Goal: Task Accomplishment & Management: Manage account settings

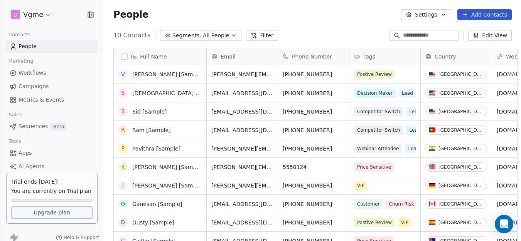
scroll to position [212, 417]
click at [36, 17] on html "D Vgme Contacts People Marketing Workflows Campaigns Metrics & Events Sales Seq…" at bounding box center [260, 120] width 521 height 241
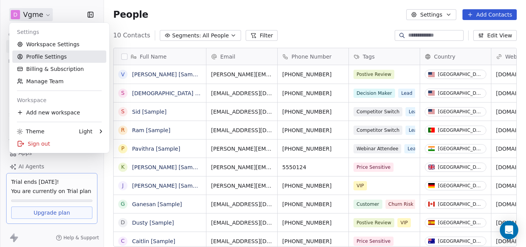
click at [48, 59] on link "Profile Settings" at bounding box center [59, 56] width 94 height 12
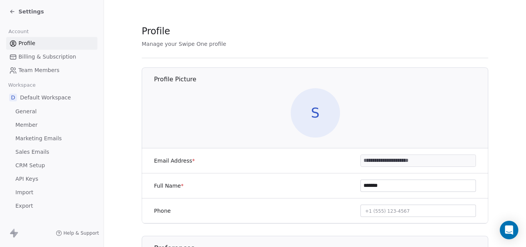
click at [38, 179] on link "API Keys" at bounding box center [51, 179] width 91 height 13
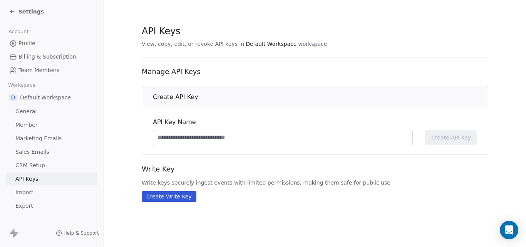
click at [11, 10] on icon at bounding box center [12, 11] width 6 height 6
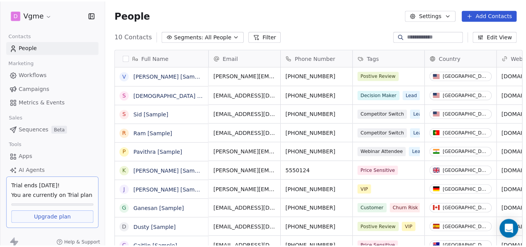
scroll to position [212, 417]
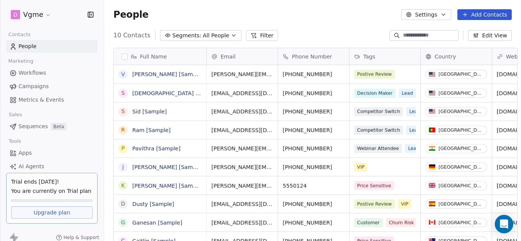
click at [47, 14] on html "D Vgme Contacts People Marketing Workflows Campaigns Metrics & Events Sales Seq…" at bounding box center [260, 120] width 521 height 241
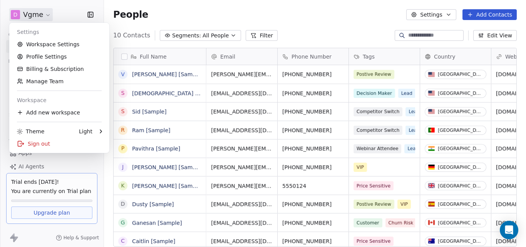
click at [74, 45] on link "Workspace Settings" at bounding box center [59, 44] width 94 height 12
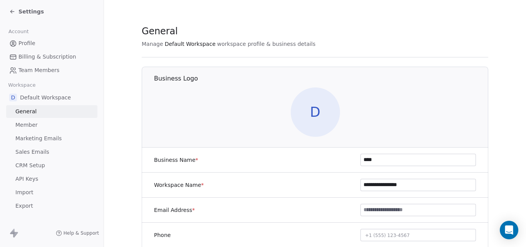
click at [10, 10] on icon at bounding box center [12, 11] width 6 height 6
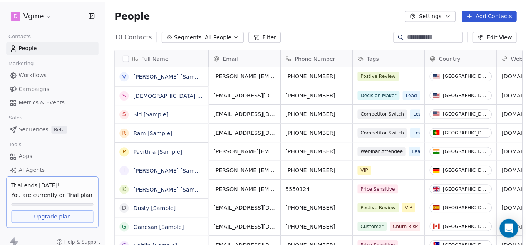
scroll to position [212, 417]
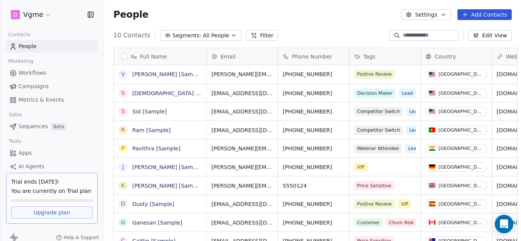
click at [38, 18] on html "D Vgme Contacts People Marketing Workflows Campaigns Metrics & Events Sales Seq…" at bounding box center [260, 120] width 521 height 241
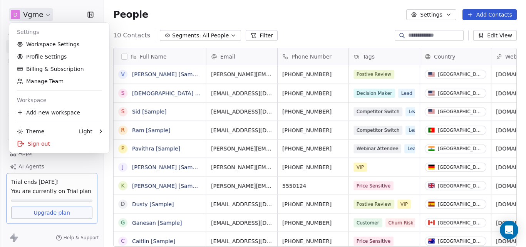
click at [226, 20] on html "D Vgme Contacts People Marketing Workflows Campaigns Metrics & Events Sales Seq…" at bounding box center [263, 123] width 526 height 247
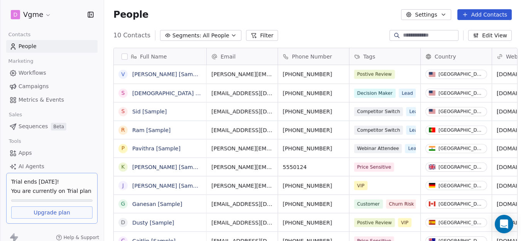
click at [39, 16] on html "D Vgme Contacts People Marketing Workflows Campaigns Metrics & Events Sales Seq…" at bounding box center [260, 120] width 521 height 241
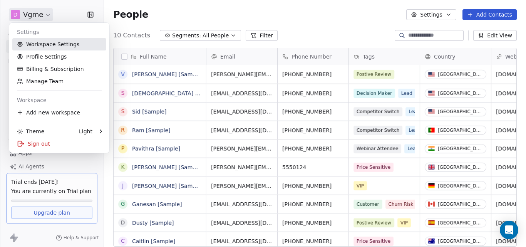
click at [40, 44] on link "Workspace Settings" at bounding box center [59, 44] width 94 height 12
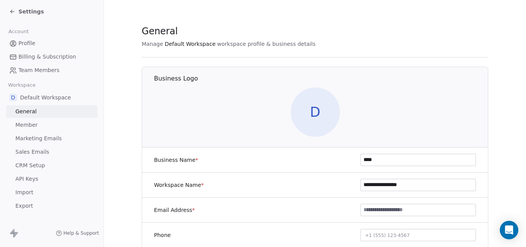
click at [317, 111] on span "D" at bounding box center [315, 111] width 49 height 49
click at [25, 41] on span "Profile" at bounding box center [26, 43] width 17 height 8
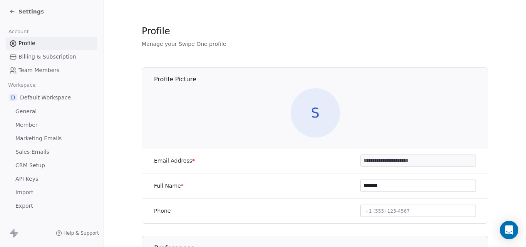
click at [21, 11] on span "Settings" at bounding box center [30, 12] width 25 height 8
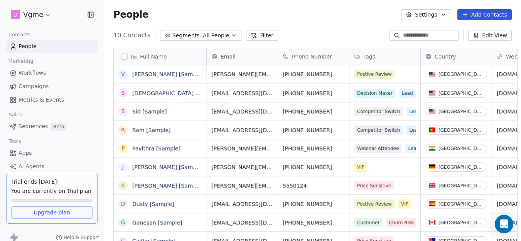
click at [44, 16] on html "D Vgme Contacts People Marketing Workflows Campaigns Metrics & Events Sales Seq…" at bounding box center [260, 120] width 521 height 241
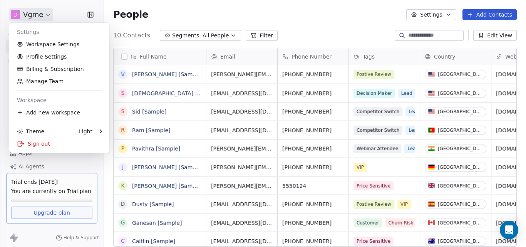
click at [246, 15] on html "D Vgme Contacts People Marketing Workflows Campaigns Metrics & Events Sales Seq…" at bounding box center [263, 123] width 526 height 247
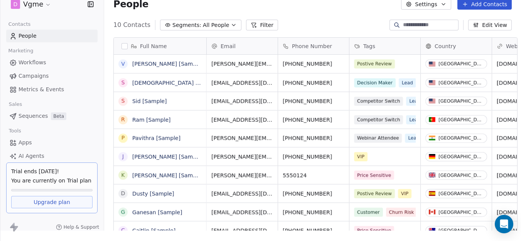
scroll to position [9, 0]
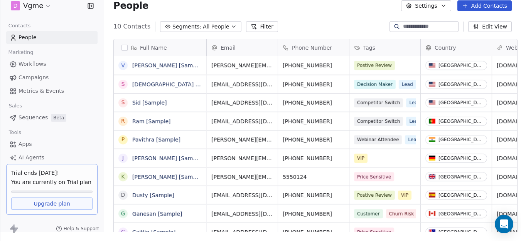
click at [435, 7] on button "Settings" at bounding box center [426, 5] width 50 height 11
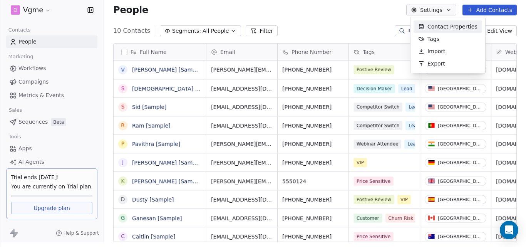
click at [40, 6] on html "D Vgme Contacts People Marketing Workflows Campaigns Metrics & Events Sales Seq…" at bounding box center [263, 118] width 526 height 247
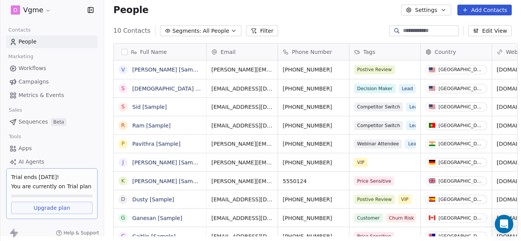
click at [44, 9] on html "D Vgme Contacts People Marketing Workflows Campaigns Metrics & Events Sales Seq…" at bounding box center [260, 115] width 521 height 241
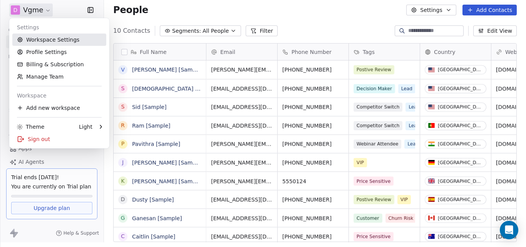
click at [49, 39] on link "Workspace Settings" at bounding box center [59, 40] width 94 height 12
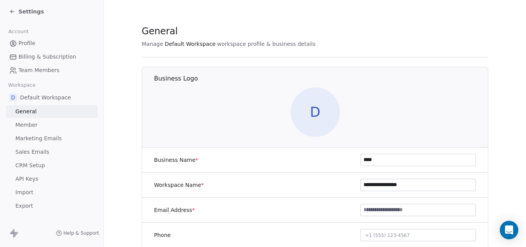
click at [185, 44] on span "Default Workspace" at bounding box center [190, 44] width 51 height 8
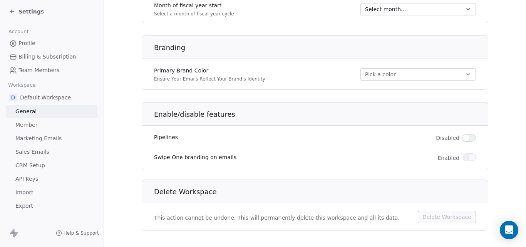
scroll to position [474, 0]
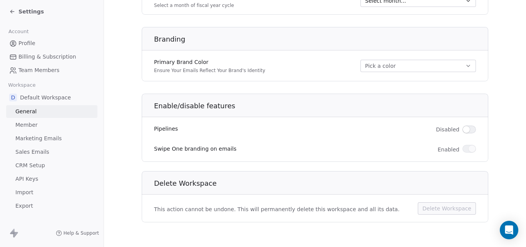
click at [200, 183] on h1 "Delete Workspace" at bounding box center [321, 183] width 335 height 9
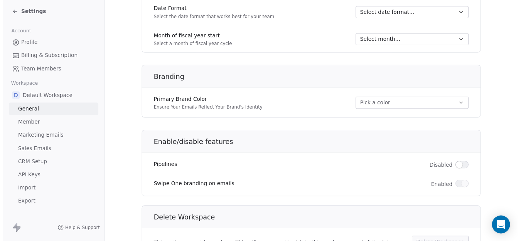
scroll to position [432, 0]
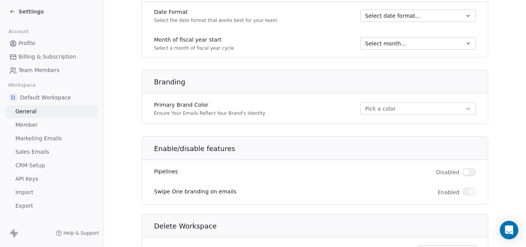
click at [49, 94] on span "Default Workspace" at bounding box center [45, 98] width 51 height 8
click at [12, 9] on icon at bounding box center [12, 11] width 6 height 6
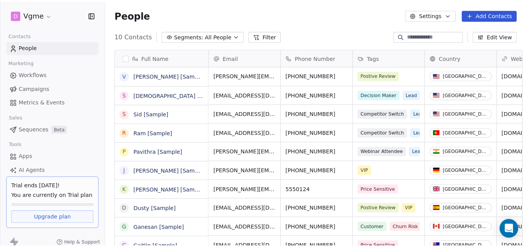
scroll to position [212, 417]
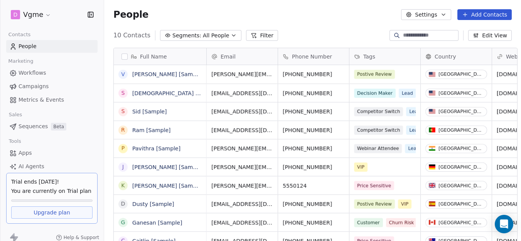
click at [39, 13] on html "D Vgme Contacts People Marketing Workflows Campaigns Metrics & Events Sales Seq…" at bounding box center [260, 120] width 521 height 241
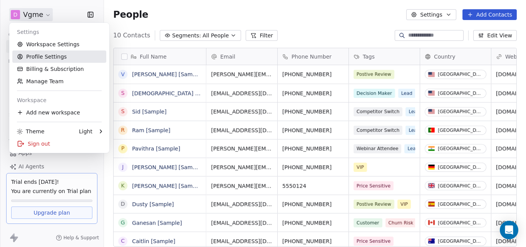
click at [35, 56] on link "Profile Settings" at bounding box center [59, 56] width 94 height 12
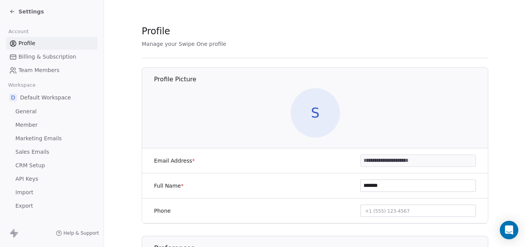
click at [33, 180] on span "API Keys" at bounding box center [26, 179] width 23 height 8
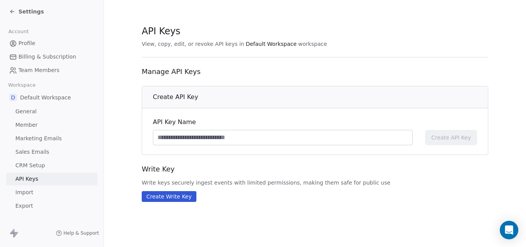
click at [173, 141] on input at bounding box center [282, 137] width 259 height 15
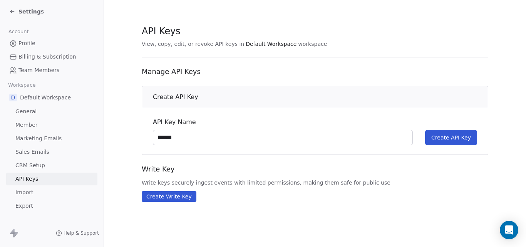
type input "******"
click at [459, 140] on span "Create API Key" at bounding box center [452, 138] width 40 height 8
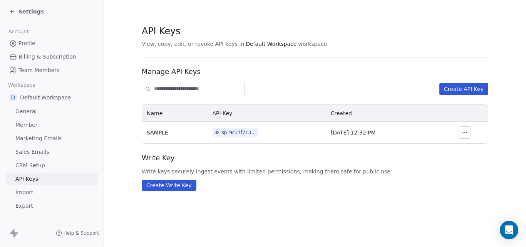
click at [467, 134] on icon "button" at bounding box center [465, 132] width 6 height 6
click at [431, 170] on span "Write keys securely ingest events with limited permissions, making them safe fo…" at bounding box center [315, 172] width 347 height 8
click at [164, 131] on span "SAMPLE" at bounding box center [158, 132] width 22 height 6
click at [215, 133] on icon at bounding box center [217, 132] width 5 height 5
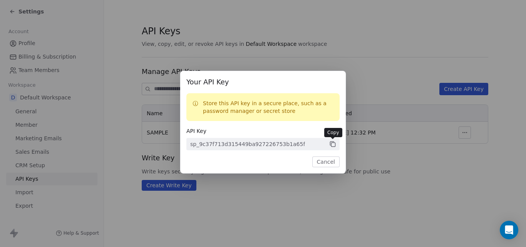
click at [333, 143] on icon at bounding box center [333, 145] width 4 height 4
click at [326, 161] on button "Cancel" at bounding box center [326, 161] width 27 height 11
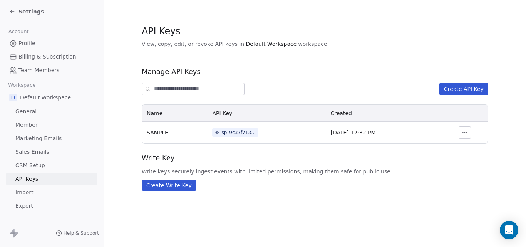
click at [324, 16] on section "API Keys View, copy, edit, or revoke API keys in Default Workspace workspace Ma…" at bounding box center [315, 107] width 422 height 215
